Goal: Check status: Check status

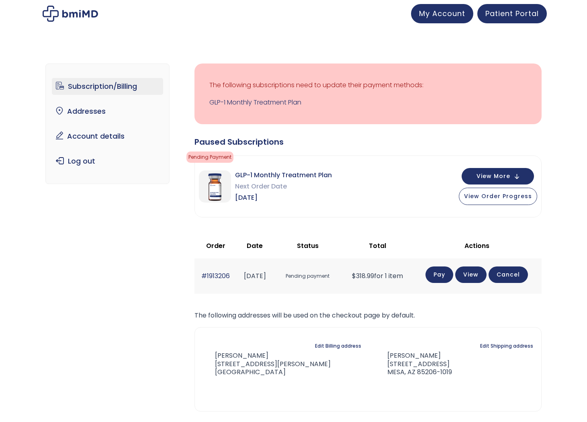
click at [301, 263] on td "Pending payment" at bounding box center [308, 275] width 70 height 35
click at [176, 214] on div "Subscription/Billing bmiRewards Addresses Account details Submit a Review Log o…" at bounding box center [293, 252] width 496 height 410
click at [469, 277] on link "View" at bounding box center [470, 274] width 31 height 16
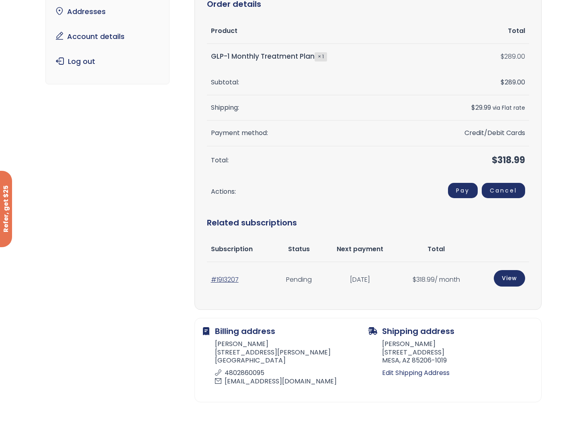
scroll to position [83, 0]
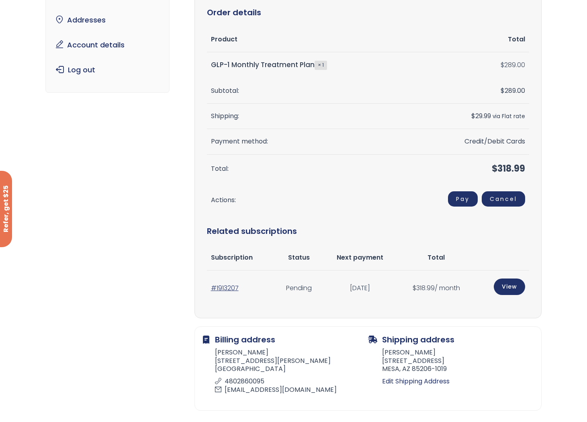
click at [460, 200] on link "Pay" at bounding box center [463, 198] width 30 height 15
